Goal: Information Seeking & Learning: Understand process/instructions

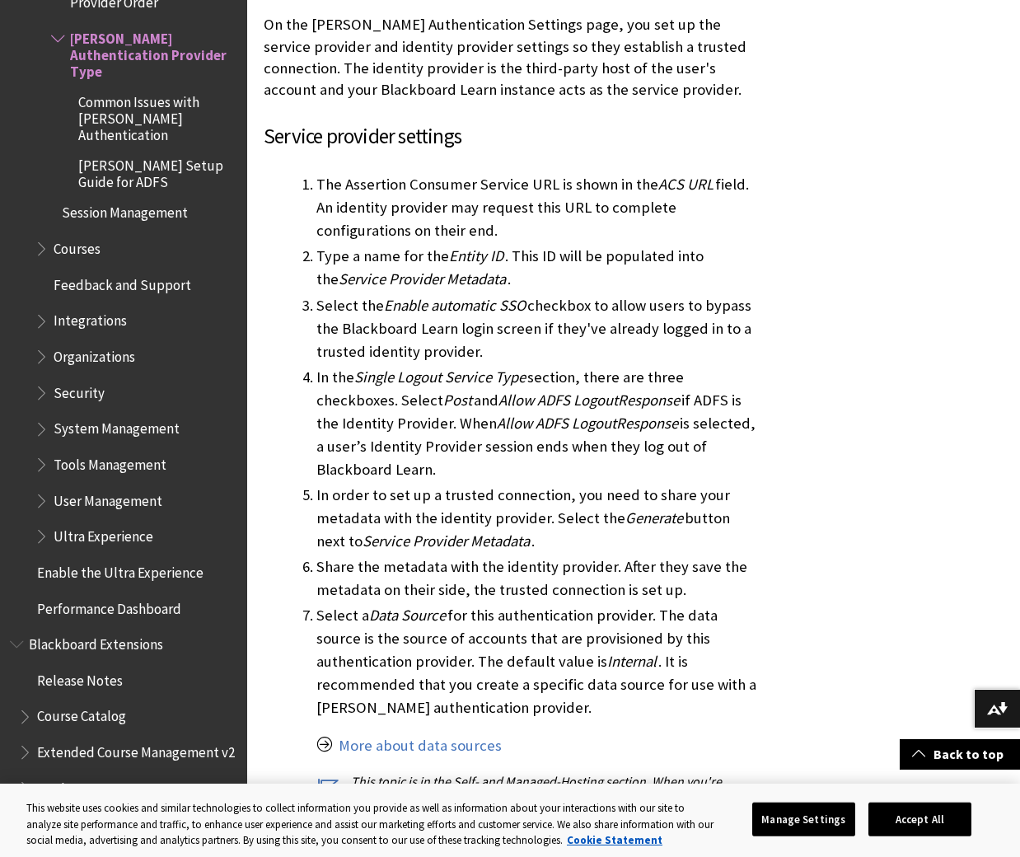
scroll to position [3213, 0]
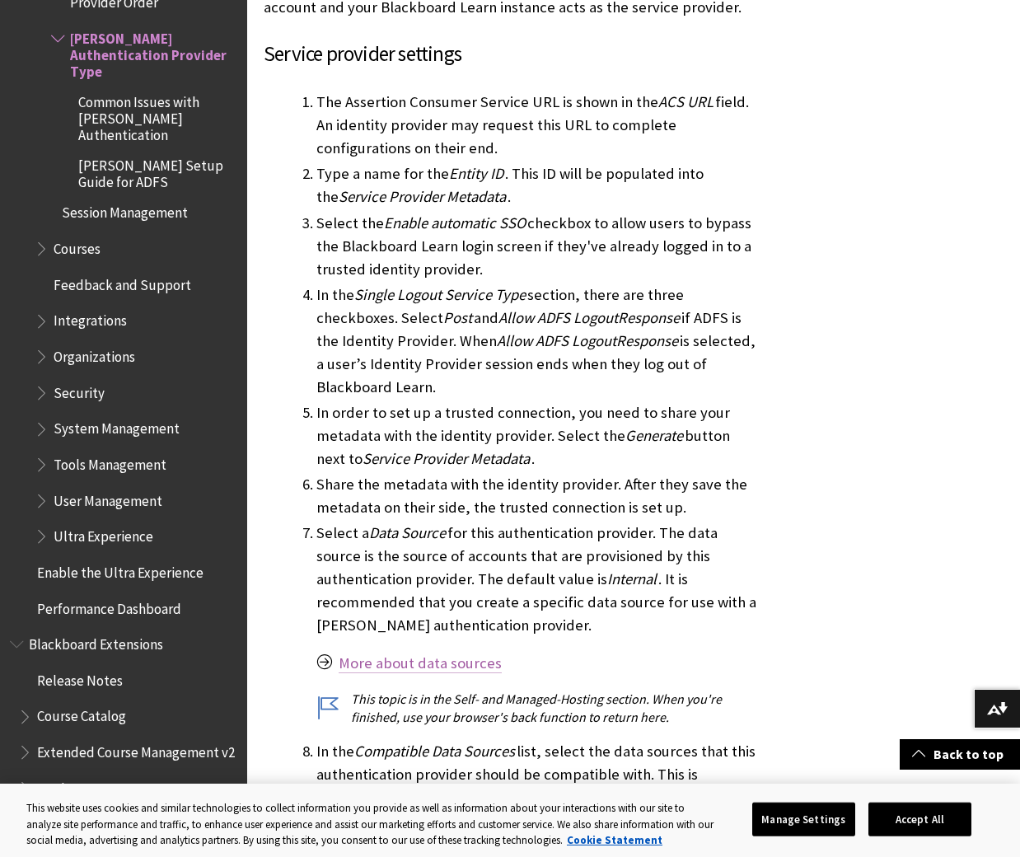
click at [389, 653] on link "More about data sources" at bounding box center [420, 663] width 163 height 20
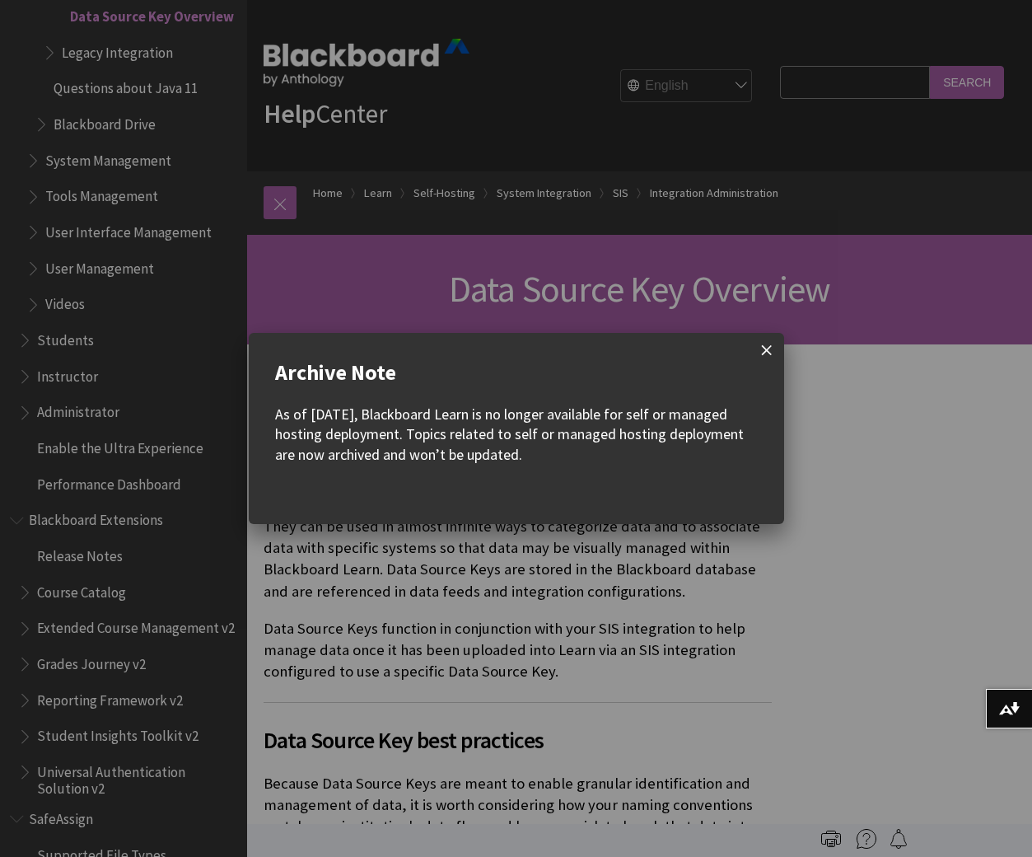
click at [772, 349] on span at bounding box center [767, 350] width 35 height 35
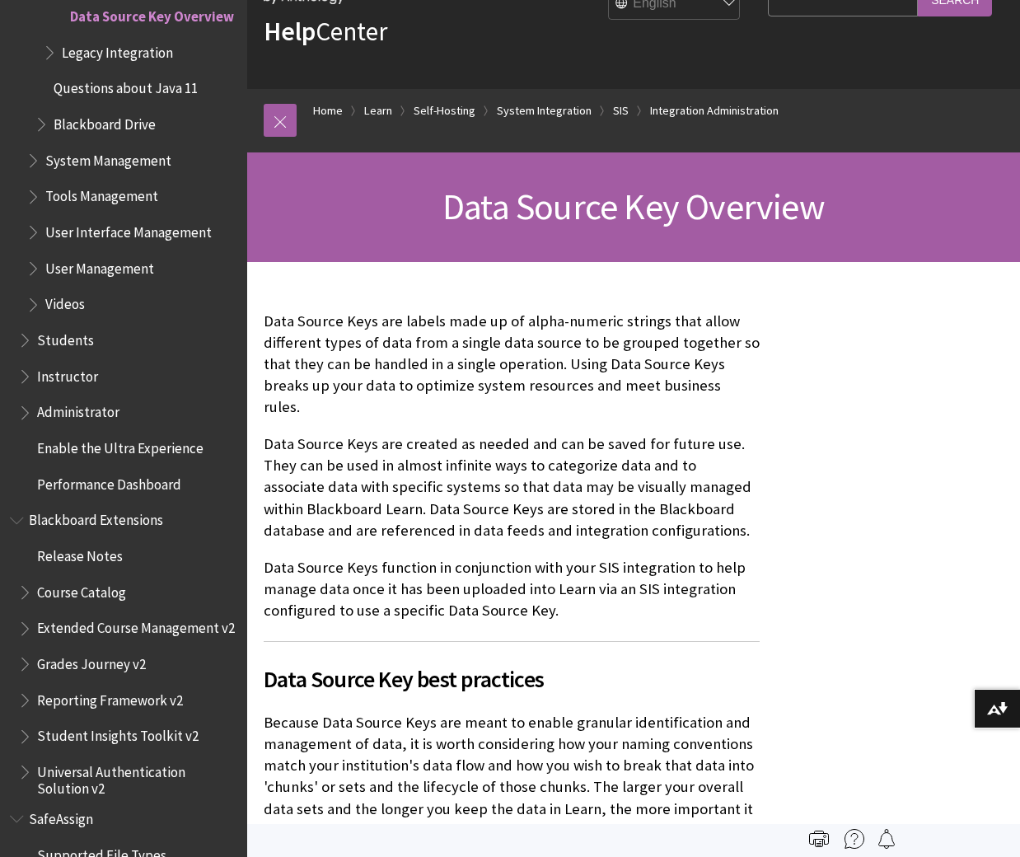
scroll to position [165, 0]
